Goal: Transaction & Acquisition: Purchase product/service

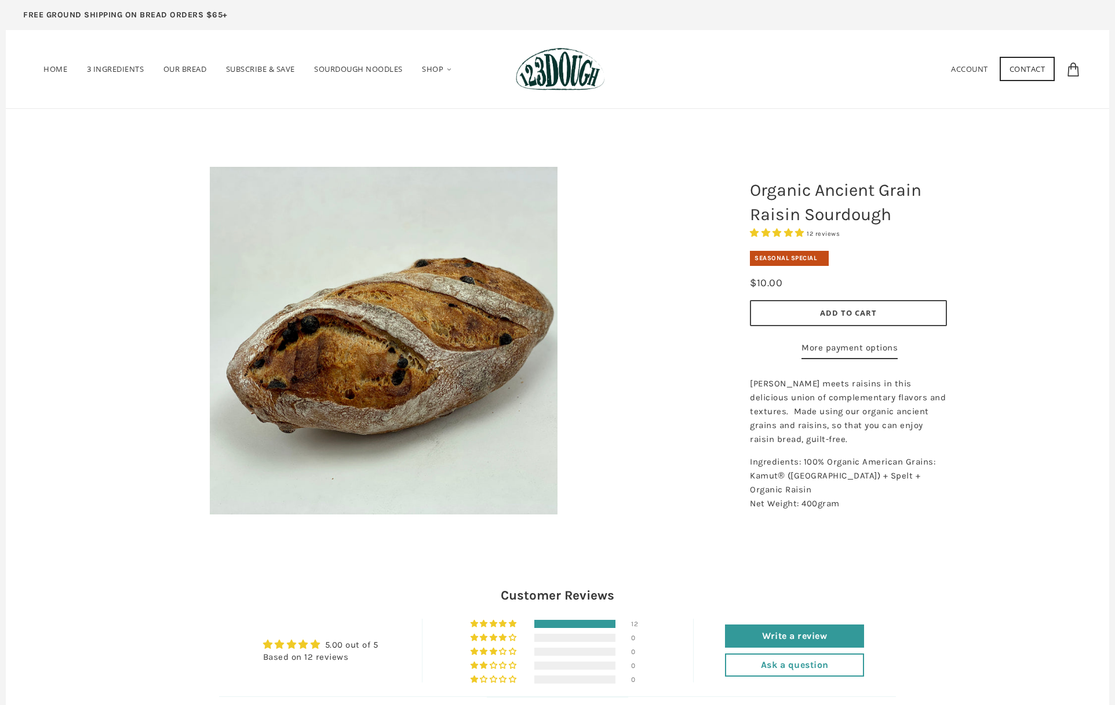
click at [575, 73] on img at bounding box center [560, 69] width 89 height 43
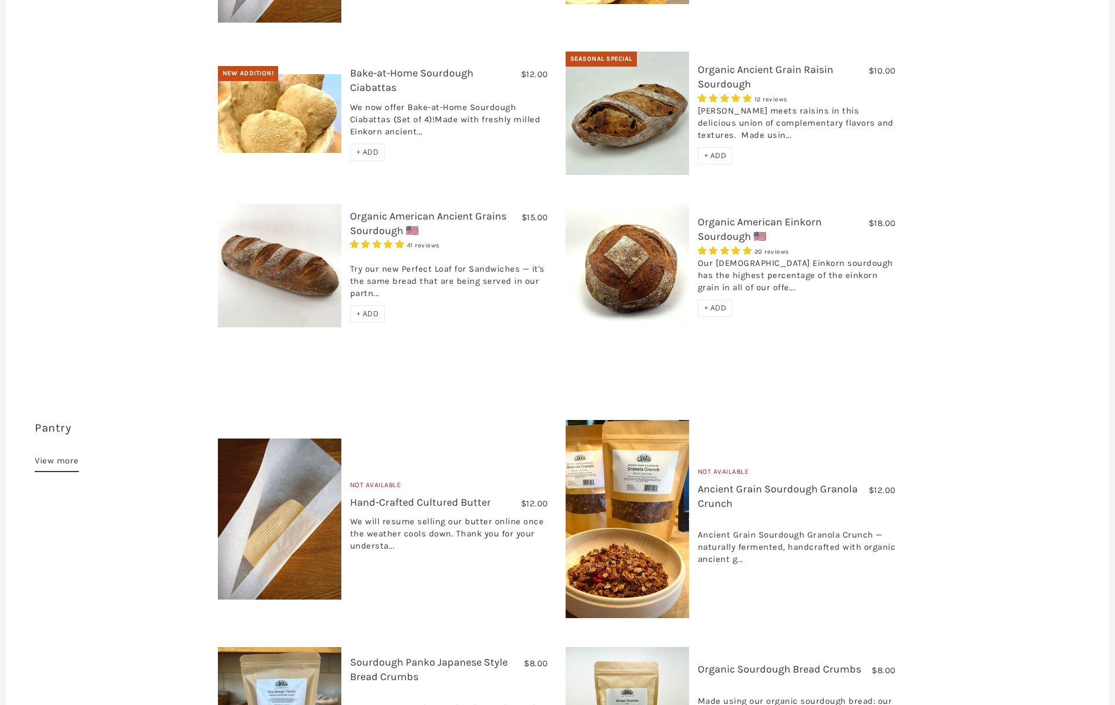
scroll to position [558, 0]
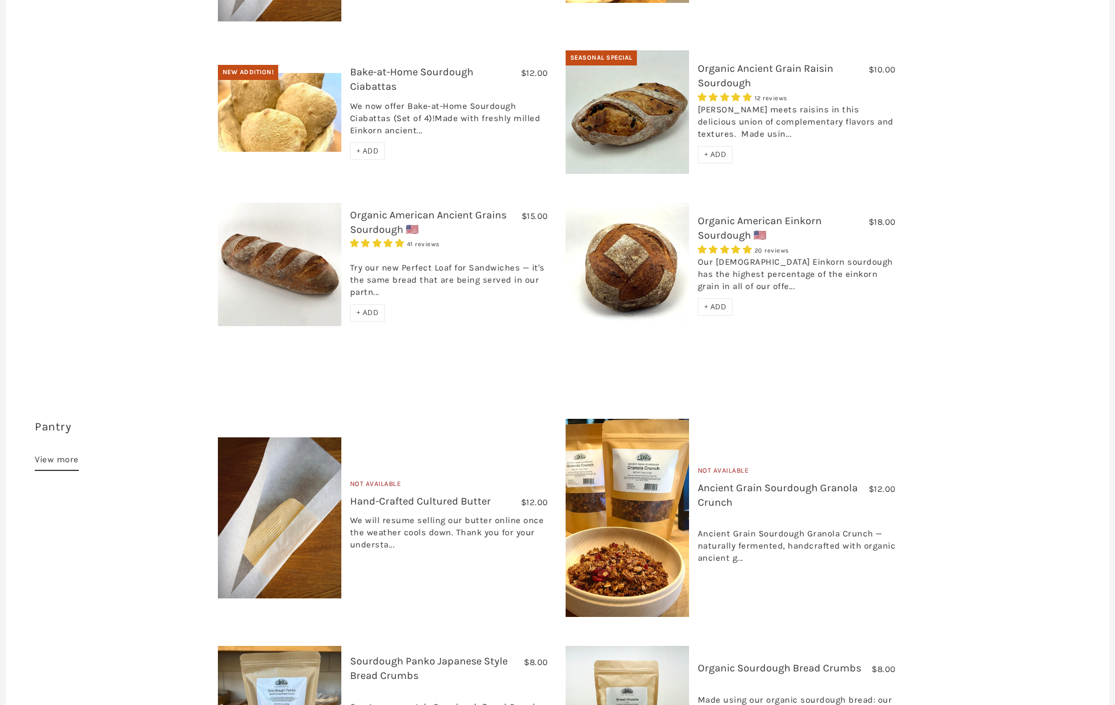
click at [645, 419] on img at bounding box center [626, 518] width 123 height 198
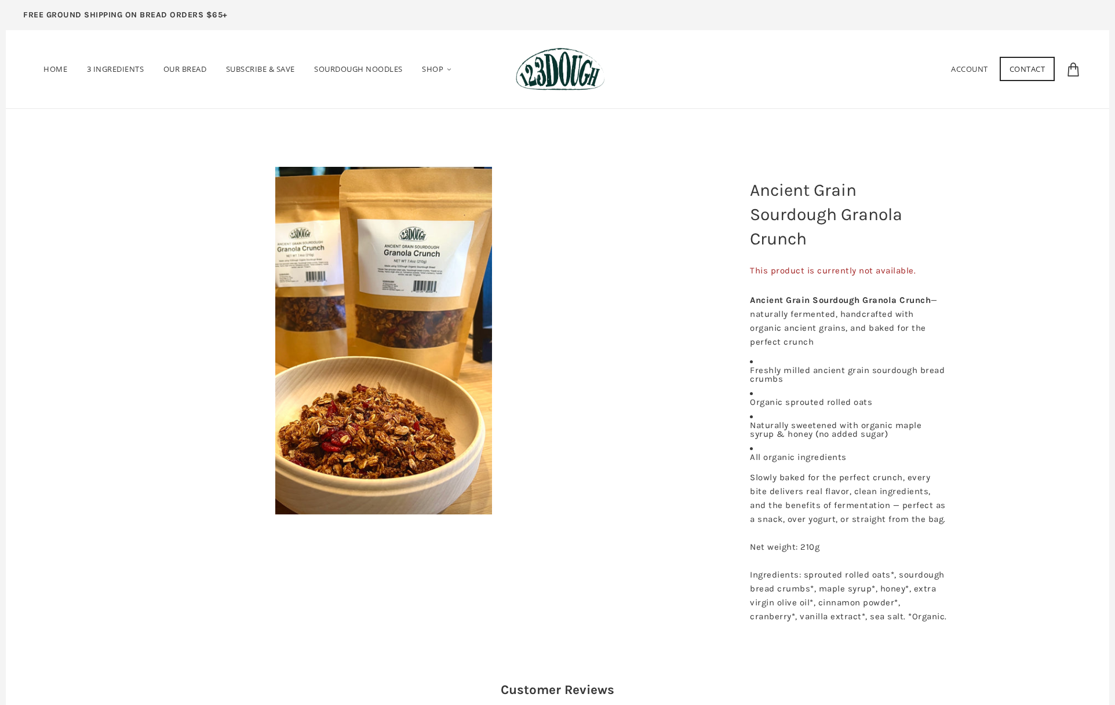
click at [419, 290] on img at bounding box center [383, 341] width 217 height 348
